Goal: Task Accomplishment & Management: Use online tool/utility

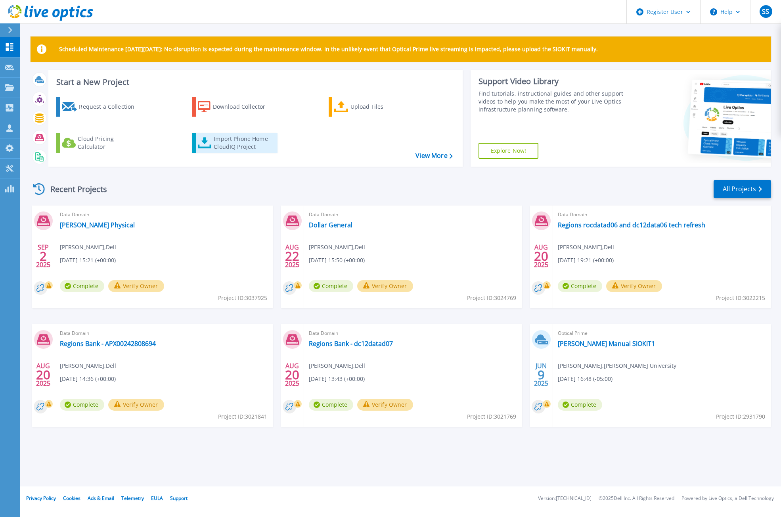
click at [233, 138] on div "Import Phone Home CloudIQ Project" at bounding box center [245, 143] width 62 height 16
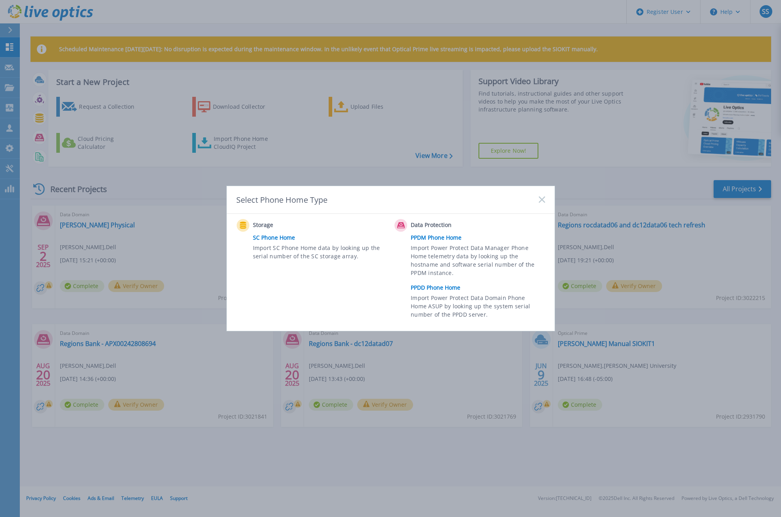
click at [440, 239] on link "PPDM Phone Home" at bounding box center [480, 238] width 138 height 12
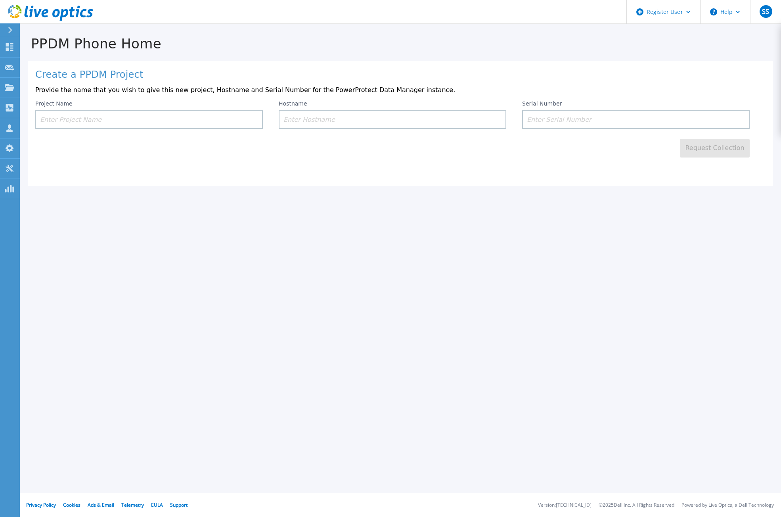
click at [60, 117] on input at bounding box center [149, 119] width 228 height 19
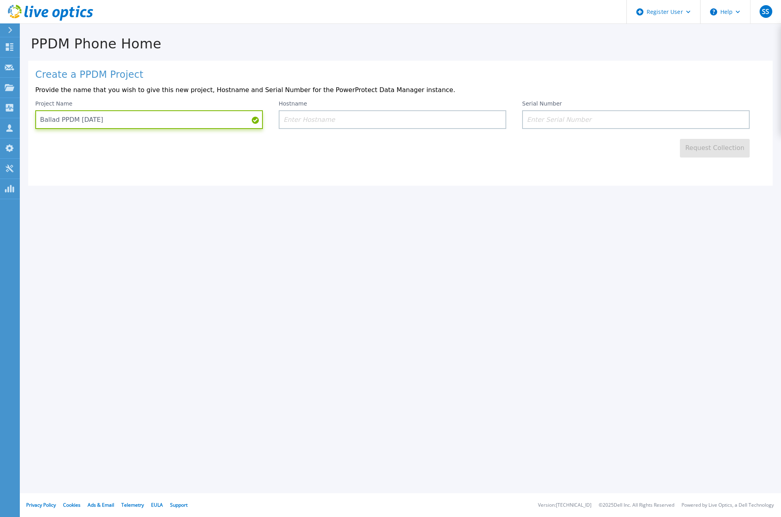
type input "Ballad PPDM [DATE]"
click at [321, 123] on input at bounding box center [393, 119] width 228 height 19
click at [535, 119] on input at bounding box center [636, 119] width 228 height 19
paste input "ELMPPD11243FFR"
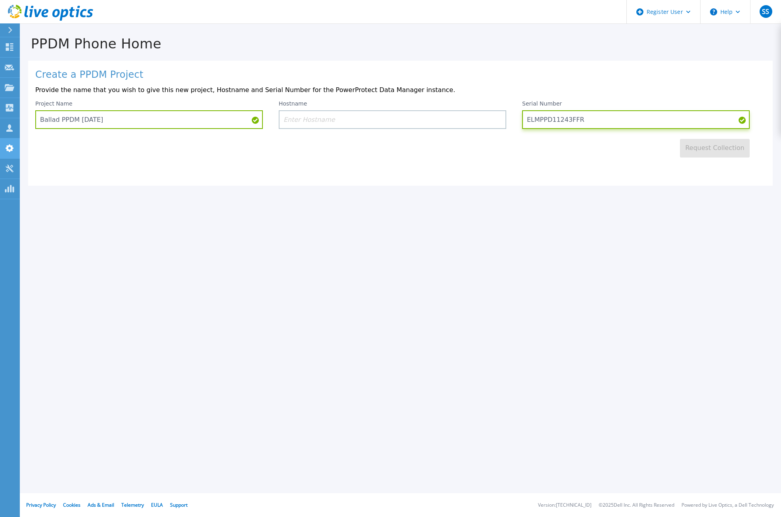
type input "ELMPPD11243FFR"
click at [305, 115] on input at bounding box center [393, 119] width 228 height 19
paste input "emc-ppdmitc-001"
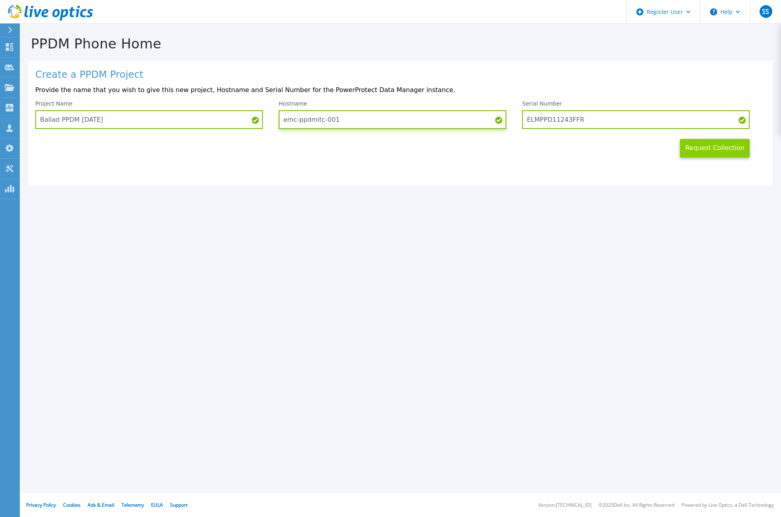
type input "emc-ppdmitc-001"
click at [696, 148] on button "Request Collection" at bounding box center [715, 148] width 70 height 19
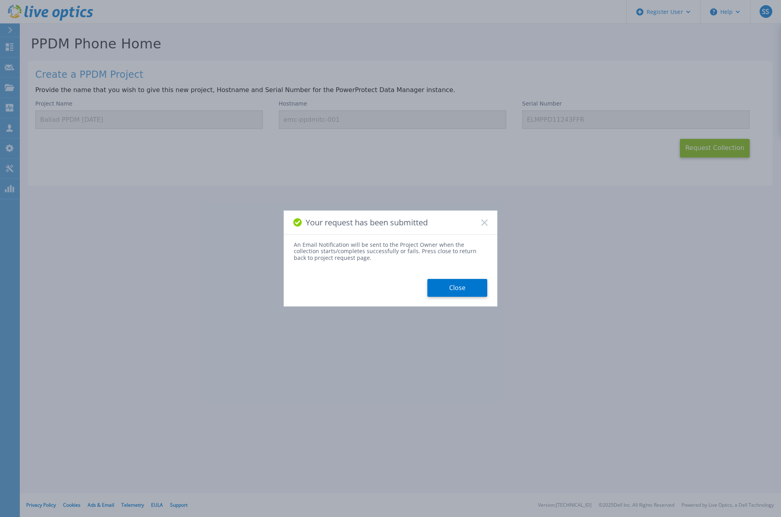
click at [454, 290] on button "Close" at bounding box center [457, 288] width 60 height 18
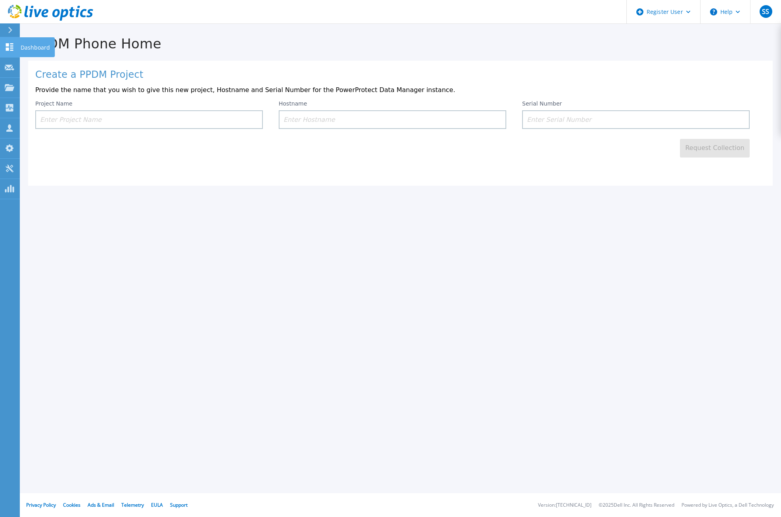
click at [2, 48] on link "Dashboard Dashboard" at bounding box center [10, 47] width 20 height 20
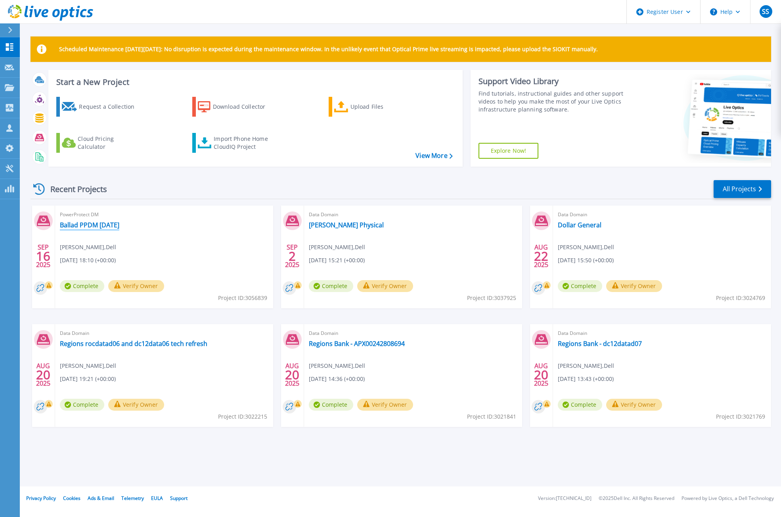
click at [107, 224] on link "Ballad PPDM [DATE]" at bounding box center [89, 225] width 59 height 8
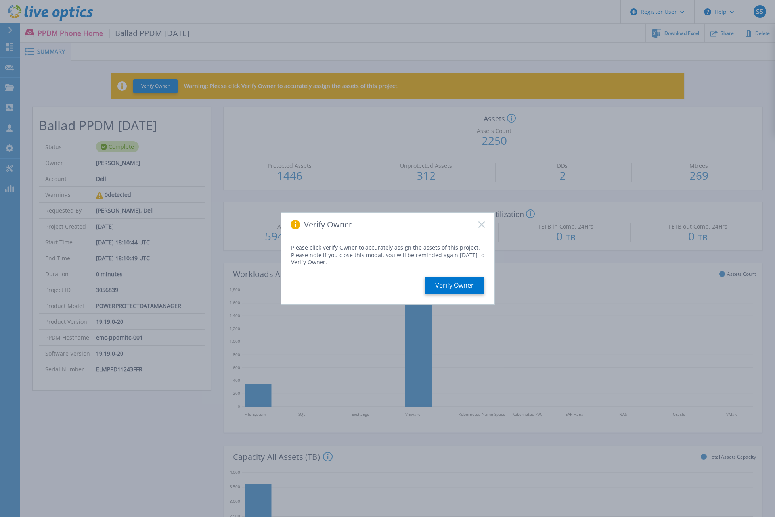
click at [484, 220] on div "Verify Owner" at bounding box center [387, 225] width 213 height 24
click at [482, 224] on rect at bounding box center [481, 224] width 7 height 7
